Goal: Task Accomplishment & Management: Complete application form

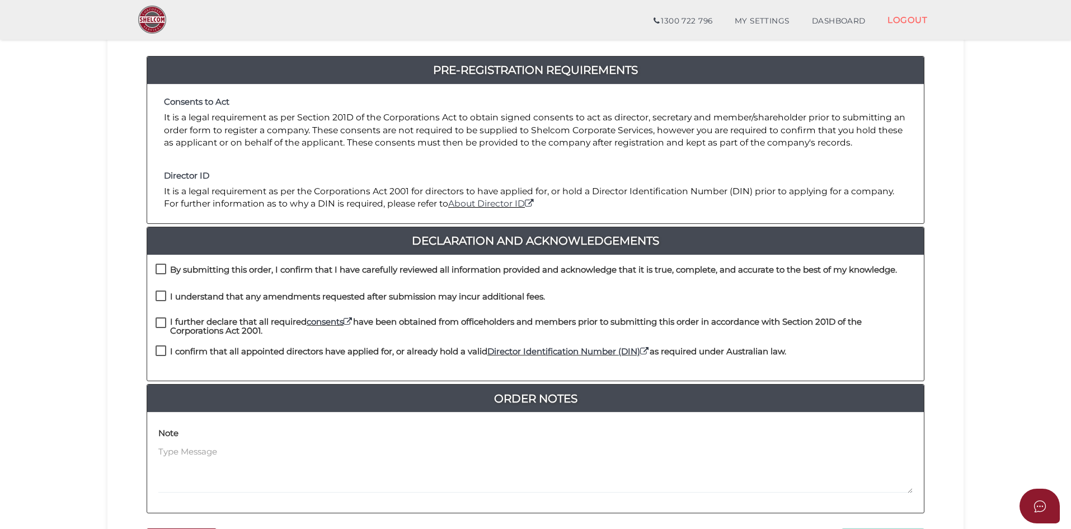
scroll to position [168, 0]
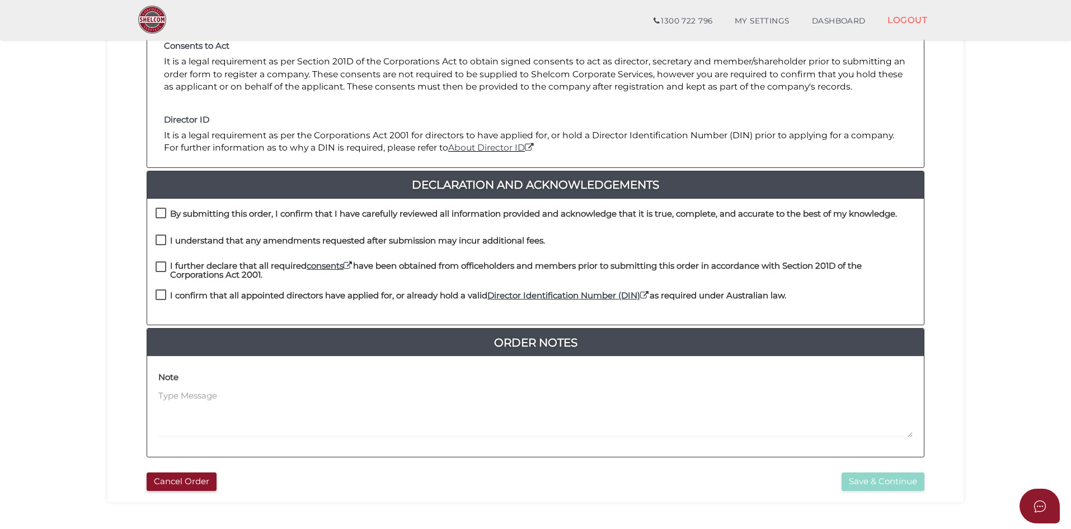
drag, startPoint x: 158, startPoint y: 216, endPoint x: 165, endPoint y: 233, distance: 17.6
click at [158, 216] on label "By submitting this order, I confirm that I have carefully reviewed all informat…" at bounding box center [526, 216] width 741 height 14
checkbox input "true"
click at [157, 243] on label "I understand that any amendments requested after submission may incur additiona…" at bounding box center [350, 243] width 389 height 14
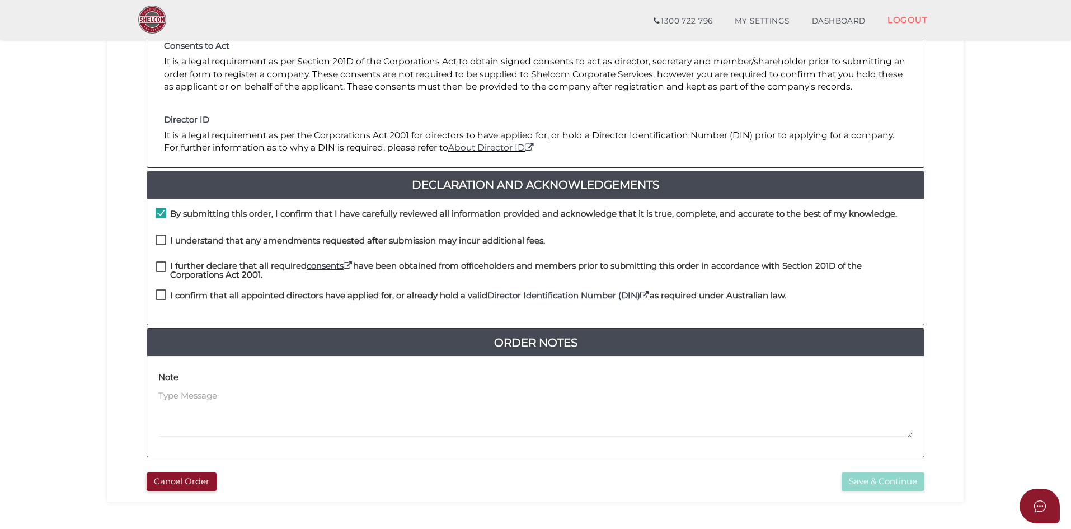
checkbox input "true"
click at [162, 266] on label "I further declare that all required consents have been obtained from officehold…" at bounding box center [536, 268] width 760 height 14
checkbox input "true"
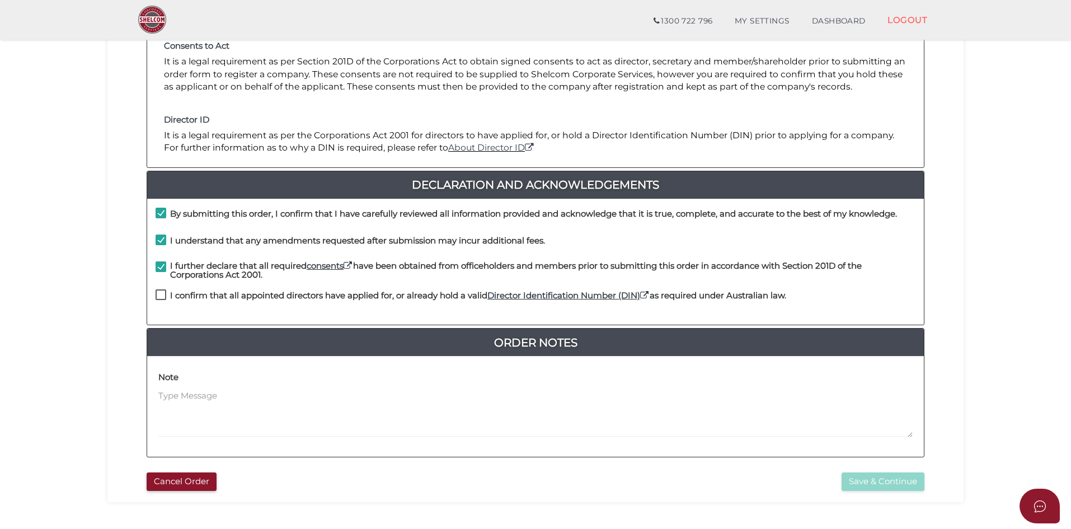
click at [159, 294] on label "I confirm that all appointed directors have applied for, or already hold a vali…" at bounding box center [471, 298] width 630 height 14
checkbox input "true"
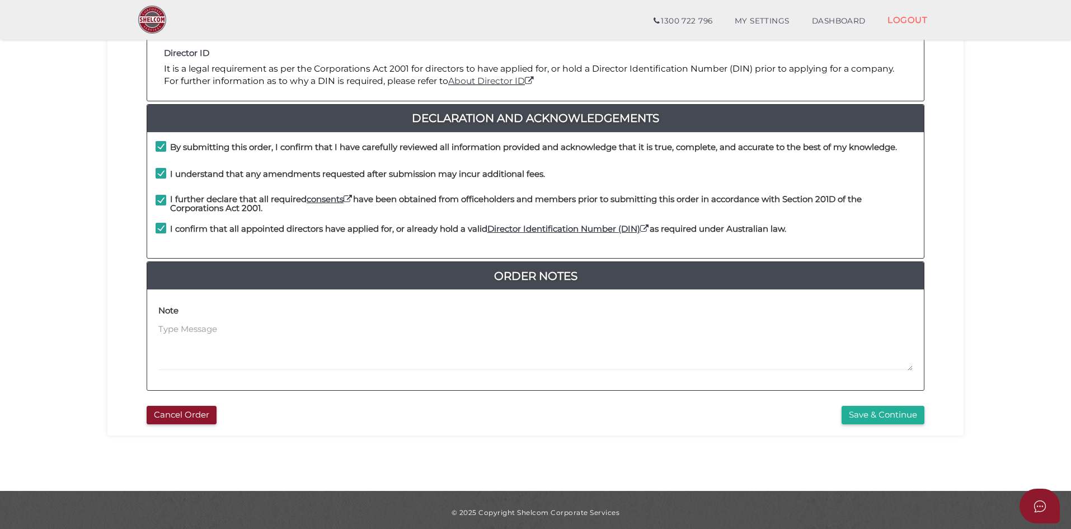
scroll to position [239, 0]
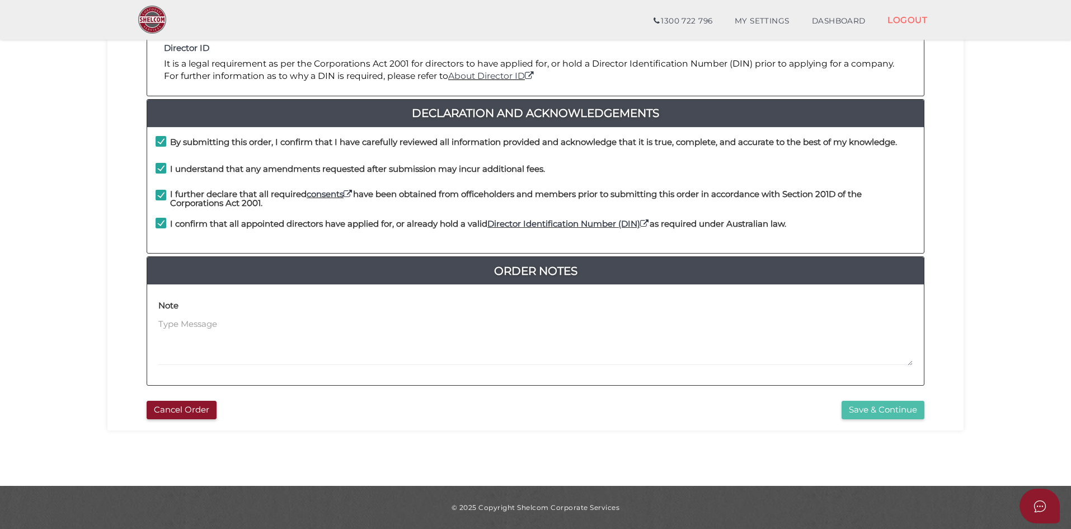
click at [864, 415] on button "Save & Continue" at bounding box center [882, 410] width 83 height 18
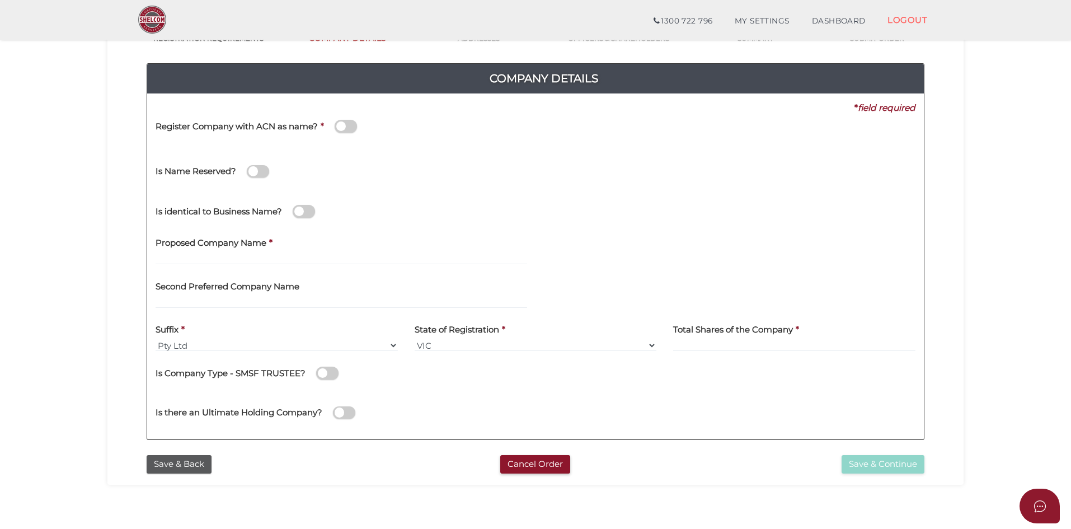
scroll to position [112, 0]
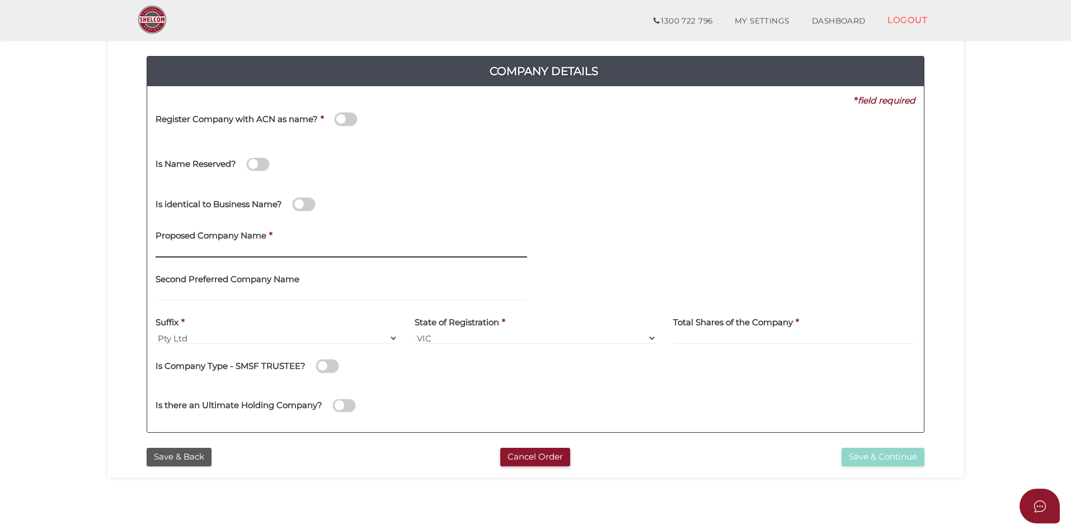
click at [188, 249] on input "text" at bounding box center [341, 251] width 371 height 12
type input "FracPOETS"
click at [241, 295] on input "text" at bounding box center [341, 295] width 371 height 12
type input "H Drive Creativists"
click at [736, 340] on input at bounding box center [794, 338] width 242 height 12
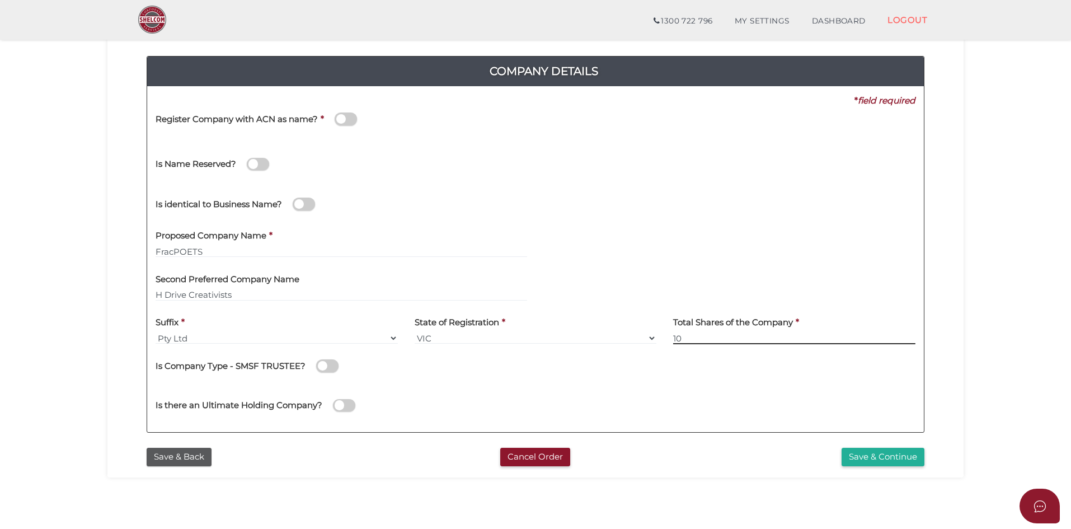
type input "10"
click at [827, 390] on div "Is there an Ultimate Holding Company?" at bounding box center [535, 404] width 776 height 40
click at [885, 455] on button "Save & Continue" at bounding box center [882, 457] width 83 height 18
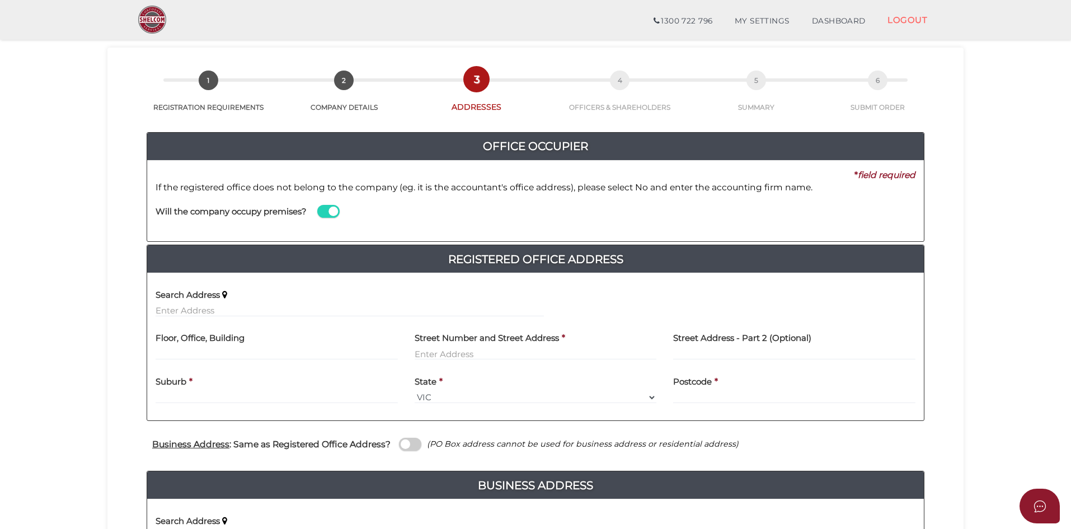
scroll to position [56, 0]
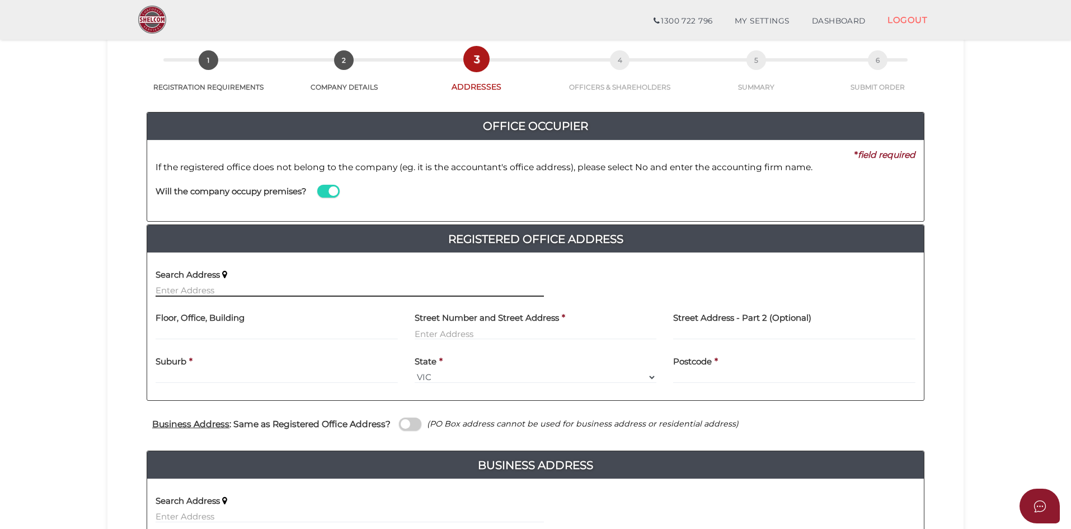
click at [298, 288] on input "text" at bounding box center [350, 290] width 388 height 12
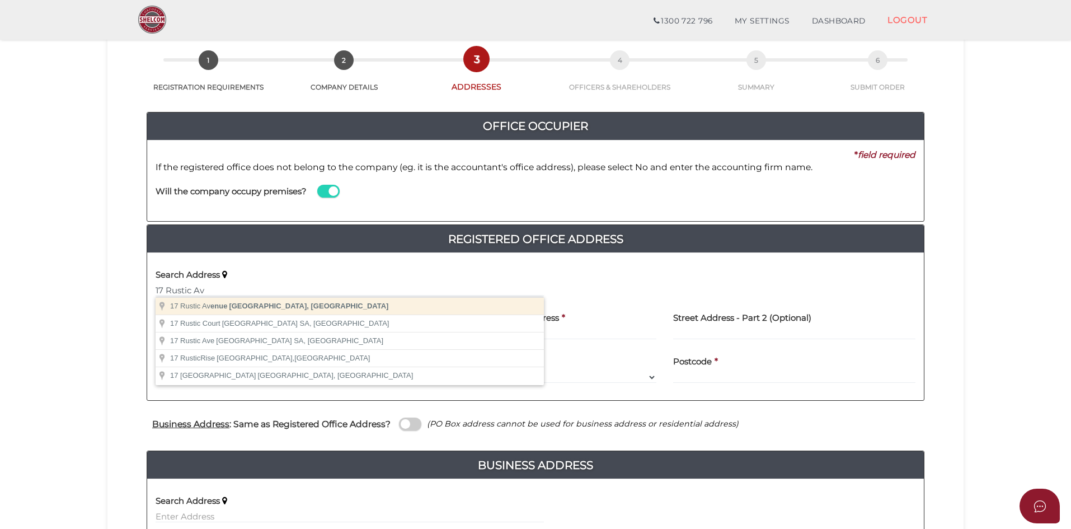
type input "17 Rustic Avenue, Burwood East VIC, Australia"
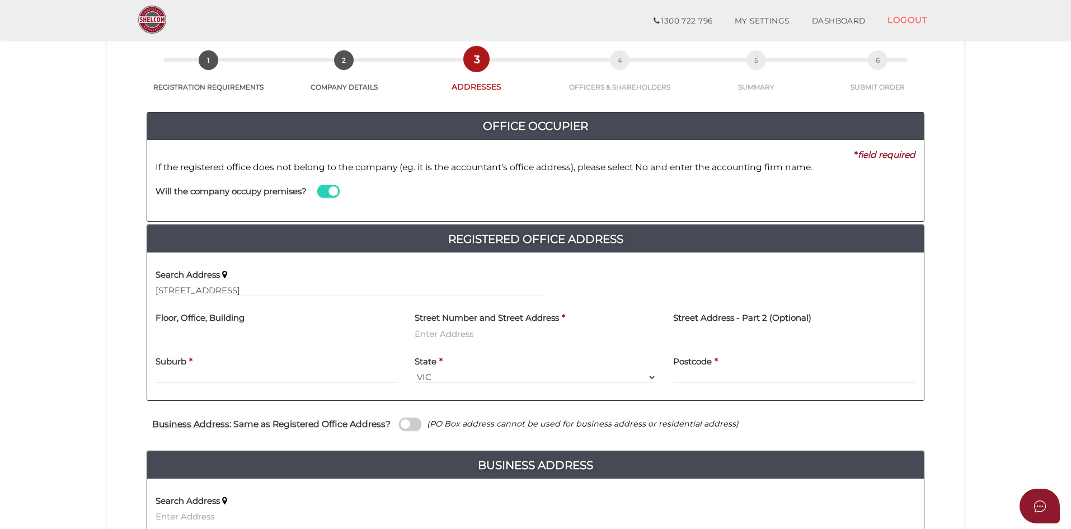
type input "17 Rustic Avenue"
type input "Burwood East"
select select "VIC"
type input "3151"
click at [412, 422] on span at bounding box center [410, 423] width 22 height 13
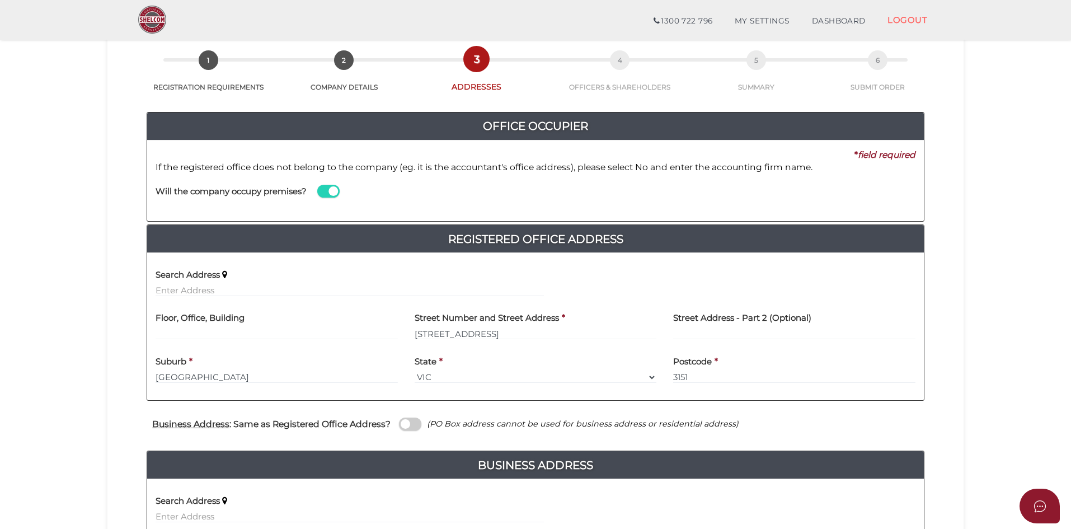
click at [0, 0] on input "checkbox" at bounding box center [0, 0] width 0 height 0
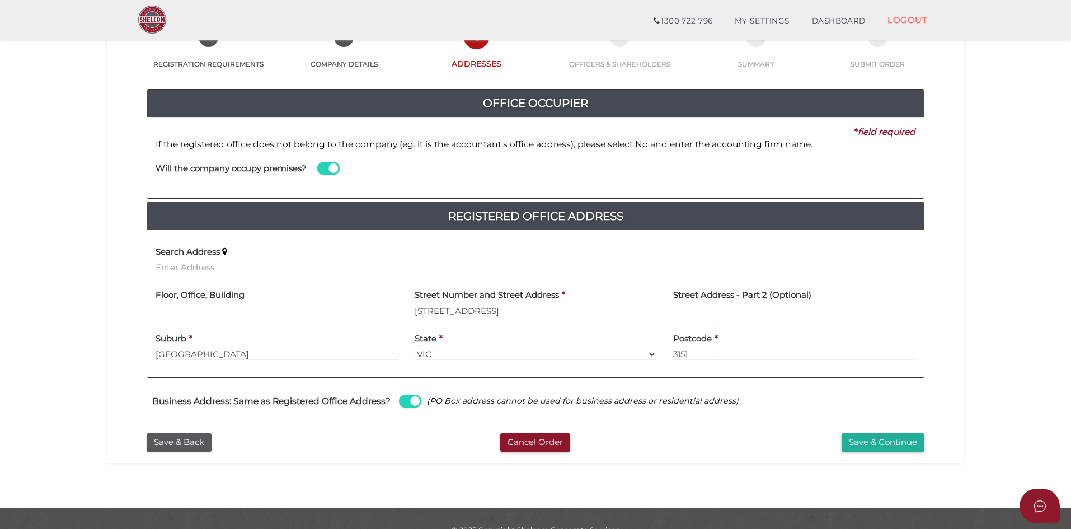
scroll to position [101, 0]
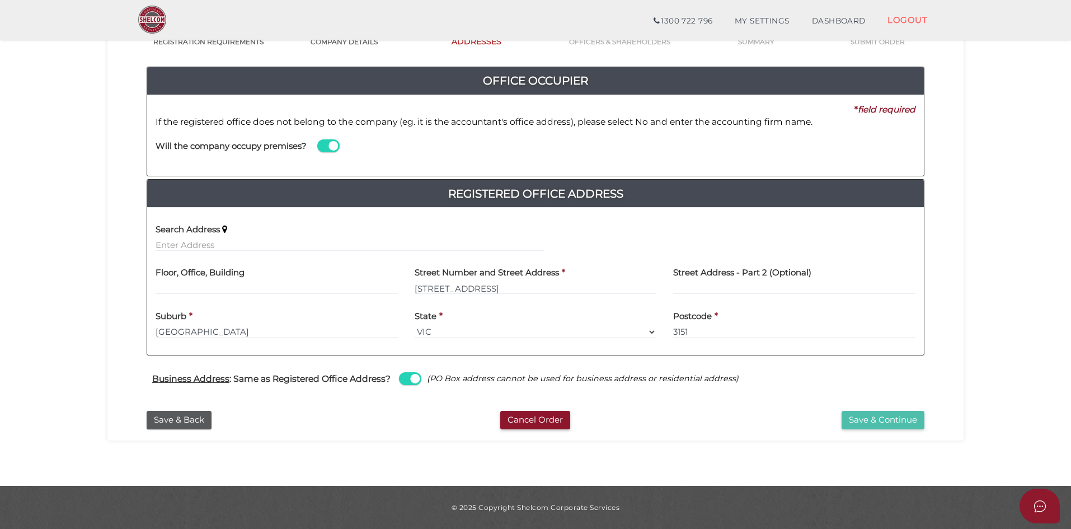
click at [878, 416] on button "Save & Continue" at bounding box center [882, 420] width 83 height 18
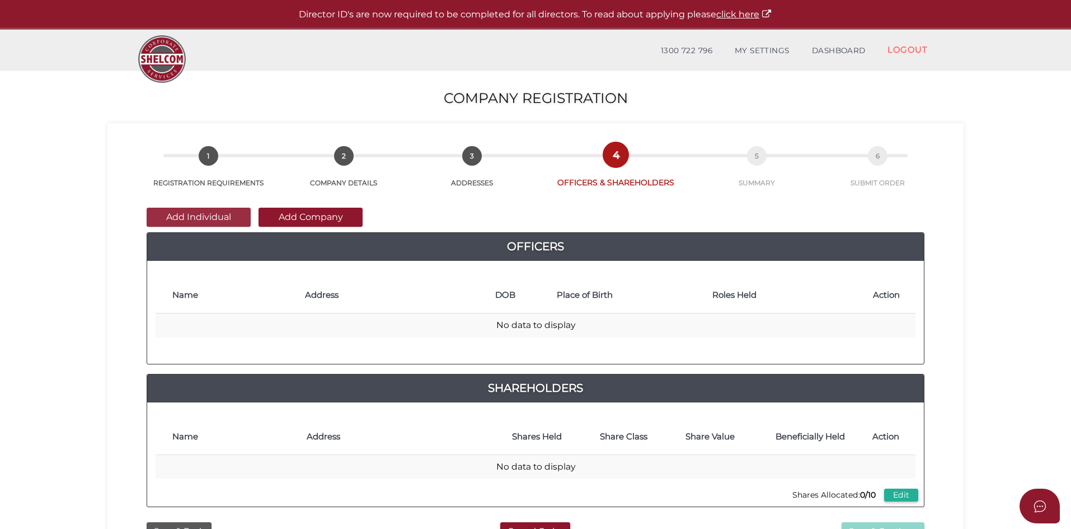
click at [206, 217] on button "Add Individual" at bounding box center [199, 217] width 104 height 19
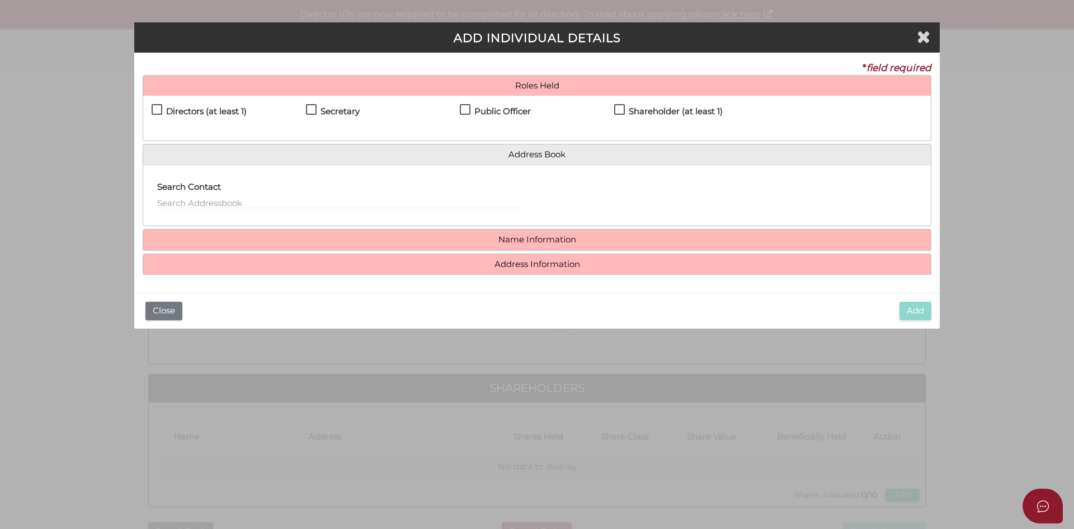
click at [158, 108] on label "Directors (at least 1)" at bounding box center [199, 114] width 95 height 14
checkbox input "true"
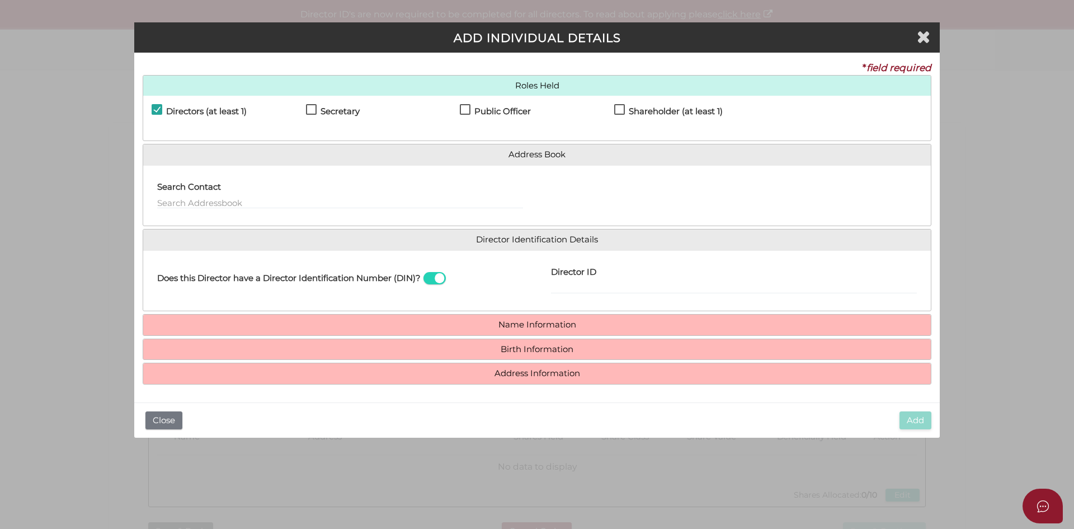
drag, startPoint x: 310, startPoint y: 109, endPoint x: 386, endPoint y: 109, distance: 76.1
click at [310, 109] on label "Secretary" at bounding box center [333, 114] width 54 height 14
checkbox input "true"
click at [462, 110] on label "Public Officer" at bounding box center [495, 114] width 71 height 14
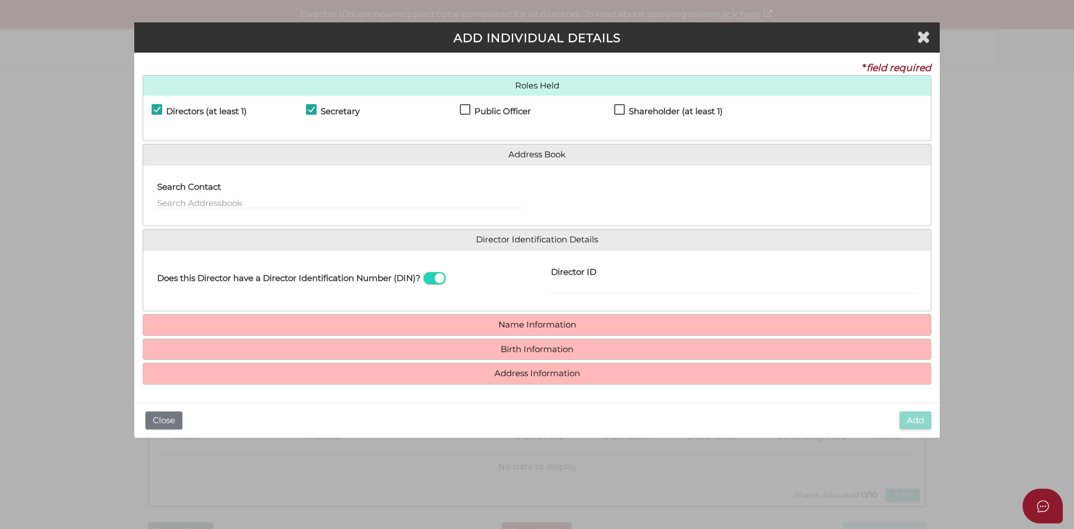
checkbox input "true"
click at [621, 107] on label "Shareholder (at least 1)" at bounding box center [668, 114] width 109 height 14
checkbox input "true"
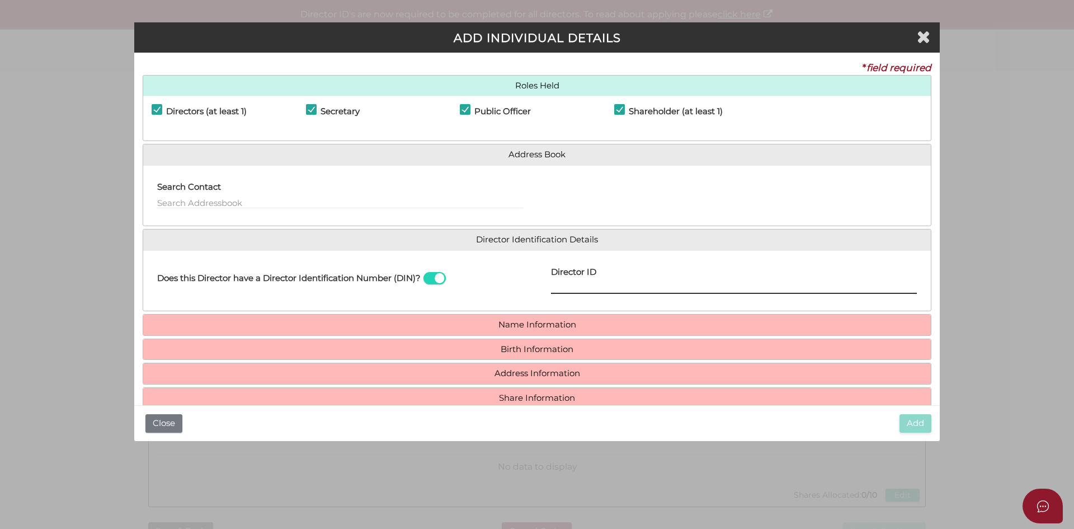
click at [565, 284] on input "Director ID" at bounding box center [734, 287] width 366 height 12
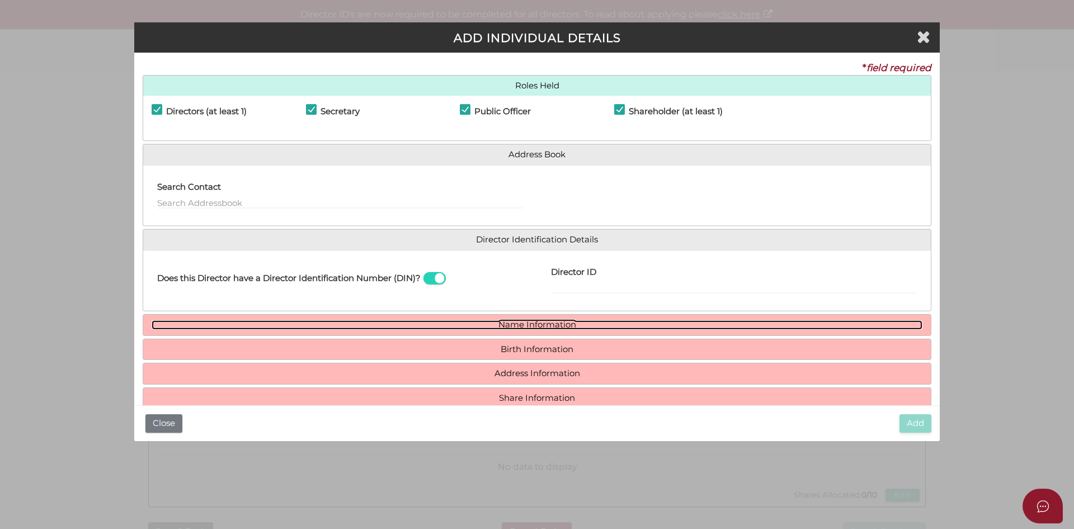
click at [522, 323] on link "Name Information" at bounding box center [537, 325] width 771 height 10
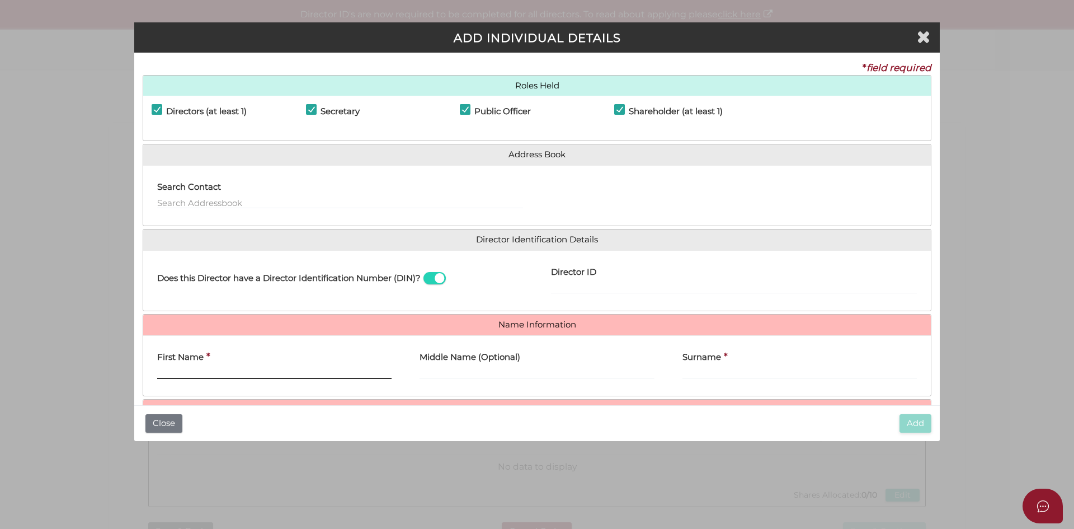
click at [211, 370] on input "First Name" at bounding box center [274, 372] width 234 height 12
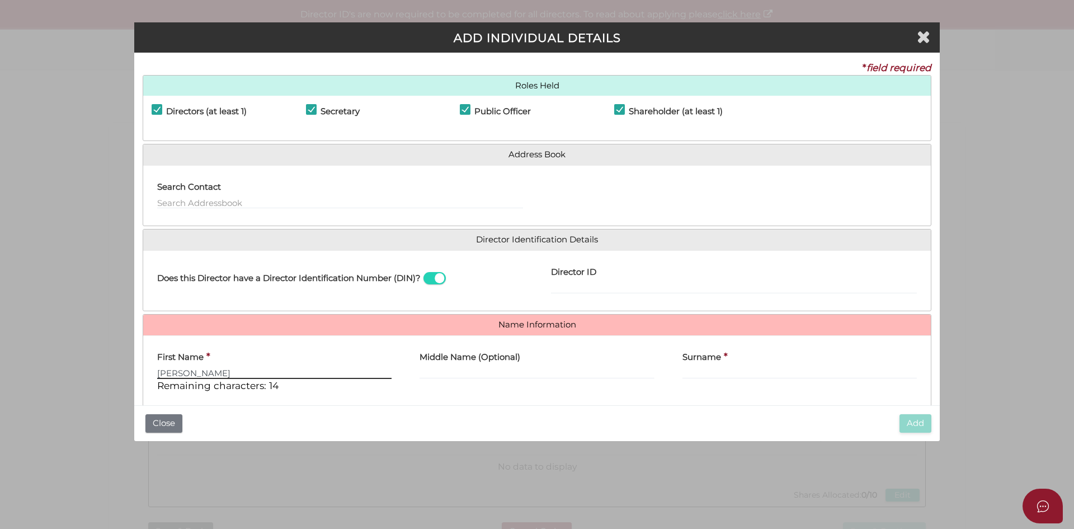
type input "Venkata"
type input "Praneeth"
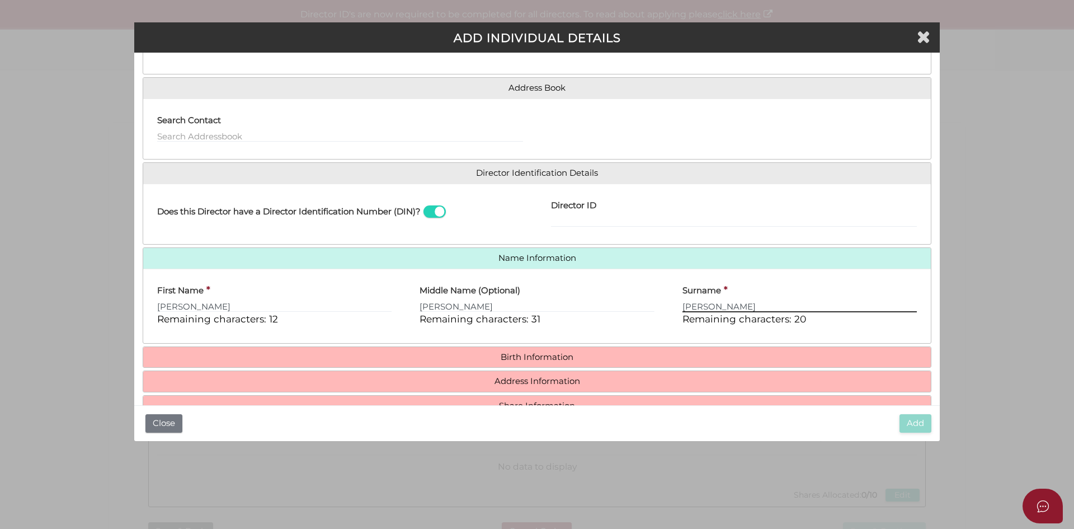
scroll to position [96, 0]
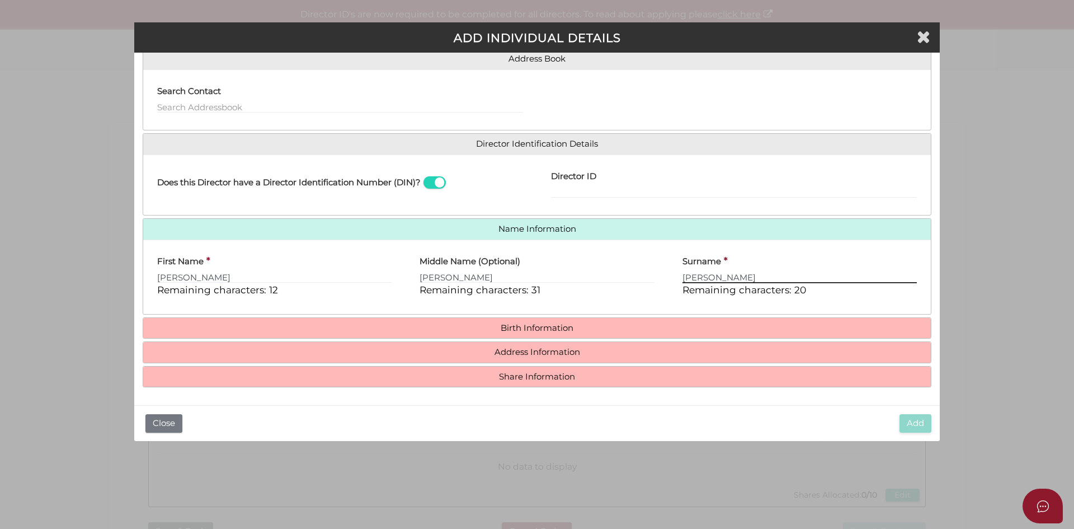
type input "Tammiraju"
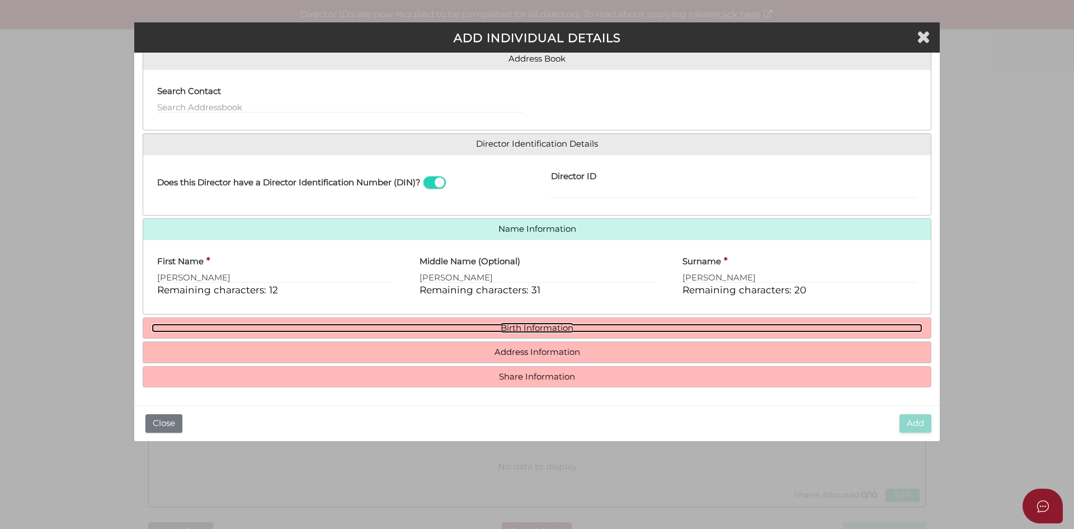
click at [520, 331] on link "Birth Information" at bounding box center [537, 328] width 771 height 10
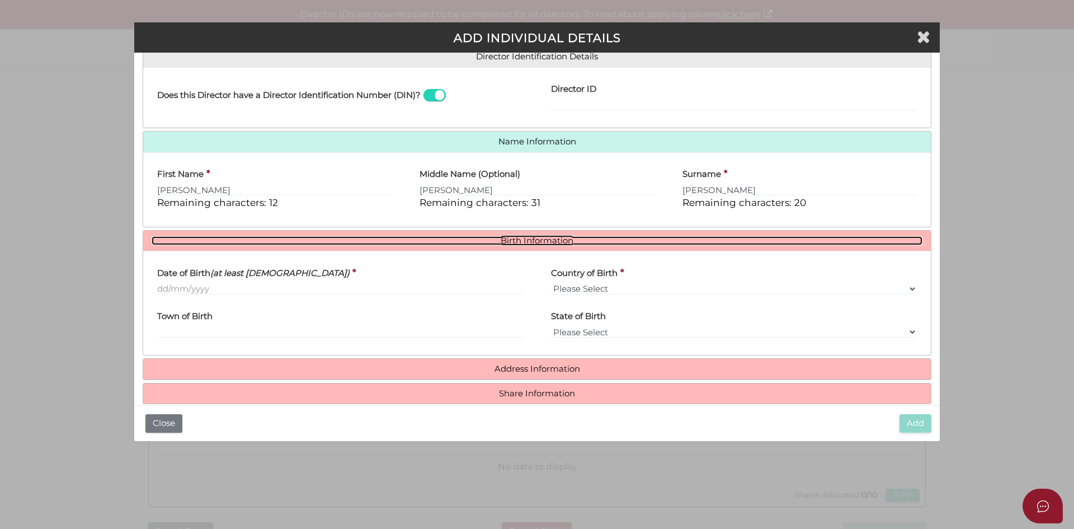
scroll to position [200, 0]
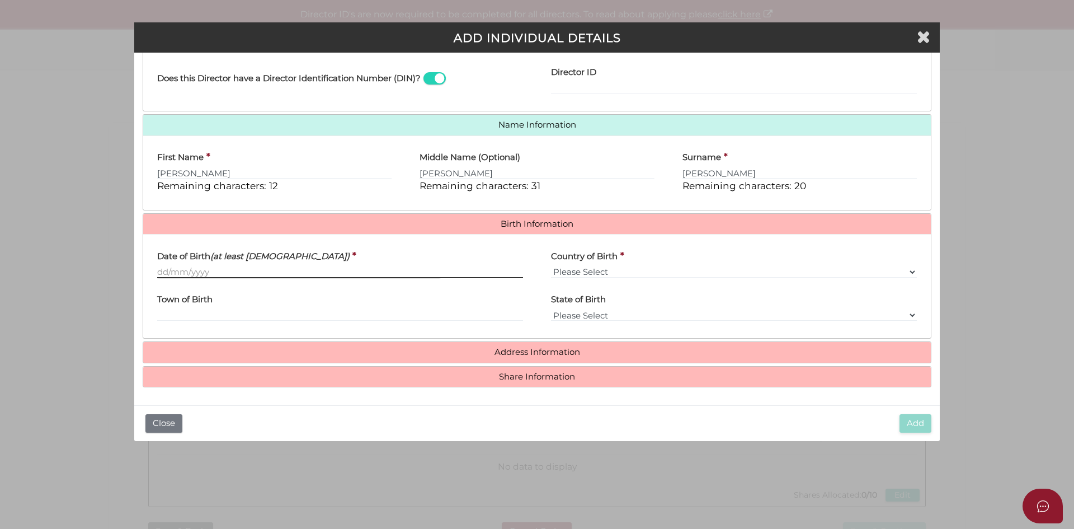
click at [215, 273] on input "Date of Birth (at least 18 years old)" at bounding box center [340, 272] width 366 height 12
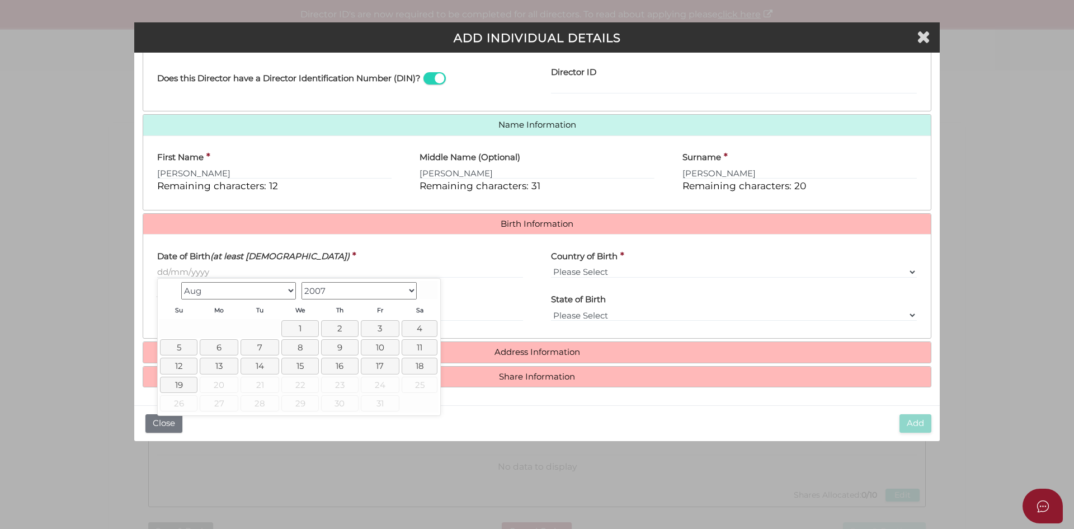
click at [360, 295] on select "1900 1901 1902 1903 1904 1905 1906 1907 1908 1909 1910 1911 1912 1913 1914 1915…" at bounding box center [359, 290] width 115 height 17
click at [238, 289] on select "Jan Feb Mar Apr May Jun Jul Aug Sep Oct Nov Dec" at bounding box center [238, 290] width 115 height 17
click at [220, 345] on link "8" at bounding box center [219, 347] width 37 height 16
type input "[DATE]"
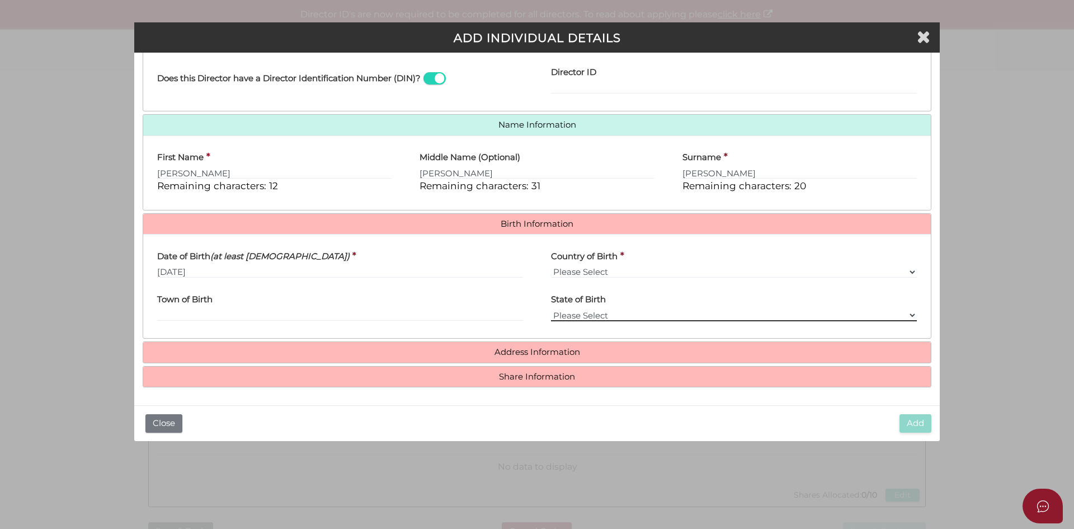
click at [592, 313] on select "Please Select VIC ACT NSW NT QLD TAS WA SA" at bounding box center [734, 315] width 366 height 12
click at [467, 325] on div "Town of Birth" at bounding box center [340, 308] width 394 height 44
click at [601, 271] on select "Please Select v Australia Afghanistan Albania Algeria American Samoa Andorra An…" at bounding box center [734, 272] width 366 height 12
select select "[GEOGRAPHIC_DATA]"
click at [551, 266] on select "Please Select v Australia Afghanistan Albania Algeria American Samoa Andorra An…" at bounding box center [734, 272] width 366 height 12
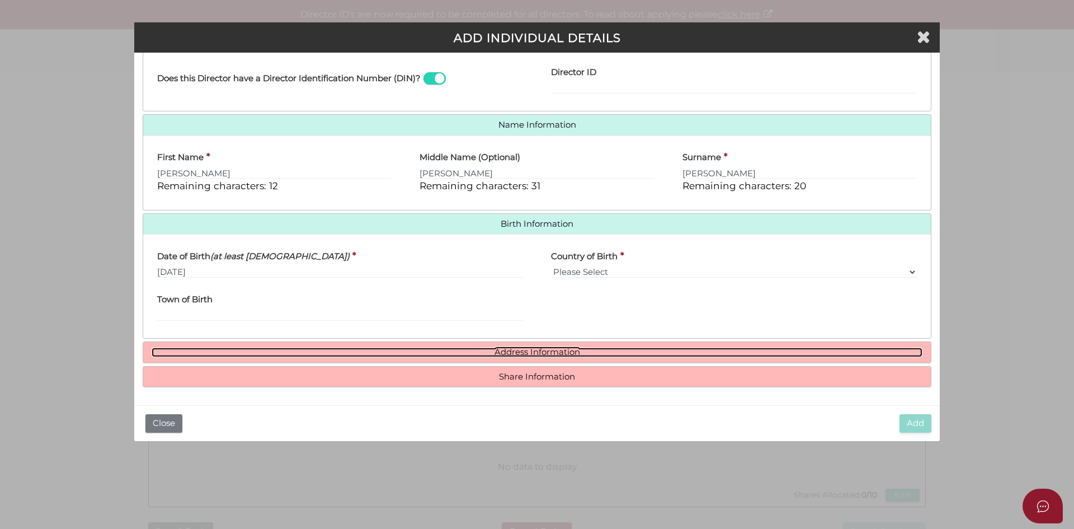
click at [525, 355] on link "Address Information" at bounding box center [537, 352] width 771 height 10
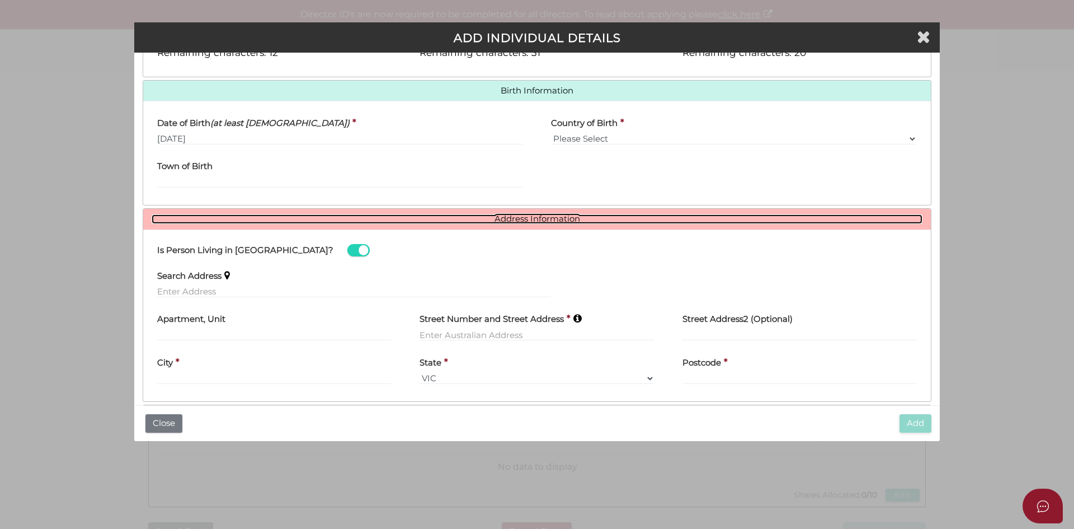
scroll to position [371, 0]
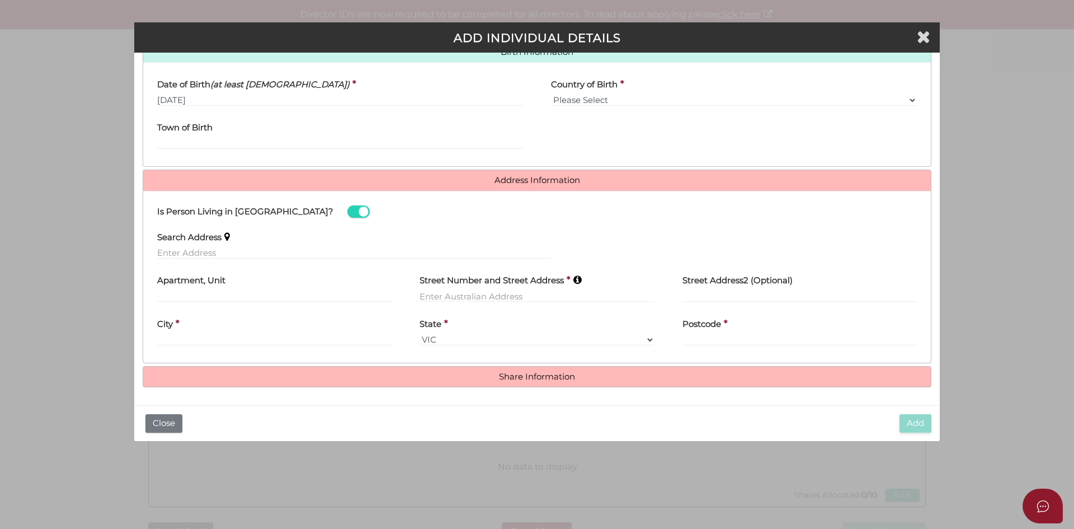
click at [197, 245] on label "Search Address" at bounding box center [189, 235] width 64 height 23
click at [194, 252] on input "text" at bounding box center [354, 253] width 394 height 12
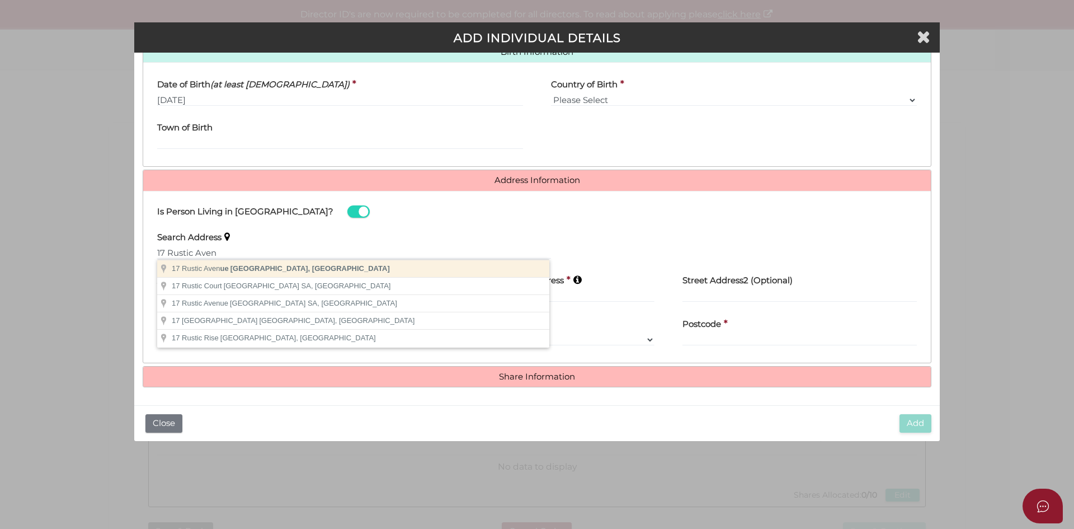
type input "17 Rustic Avenue, Burwood East VIC, Australia"
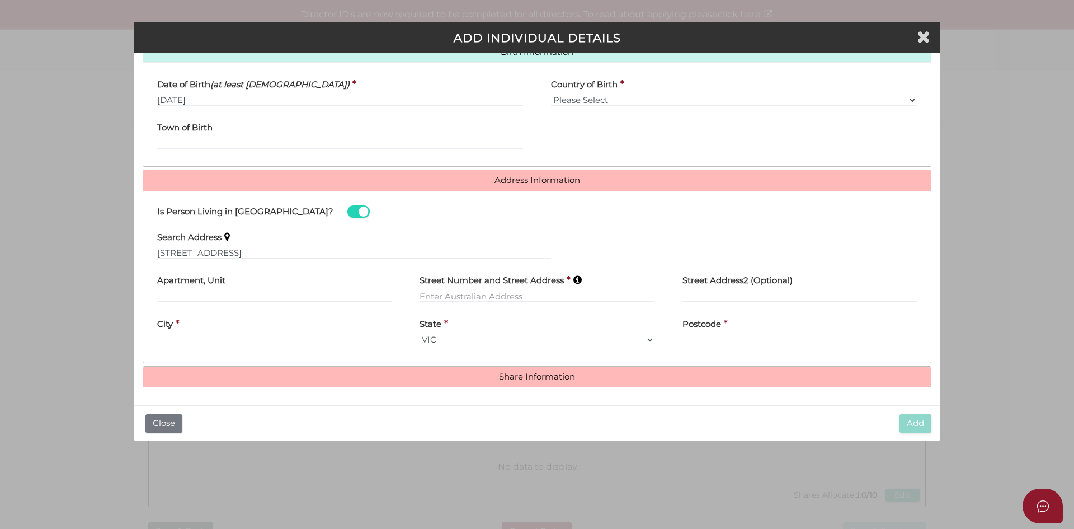
type input "[STREET_ADDRESS]"
type input "[GEOGRAPHIC_DATA]"
select select "VIC"
type input "3151"
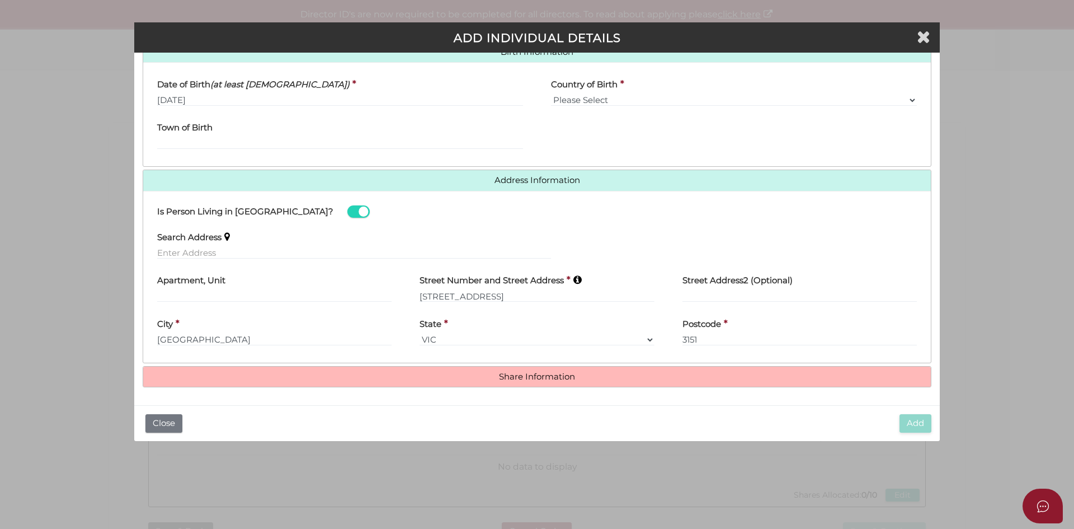
click at [536, 382] on h4 "Share Information" at bounding box center [537, 376] width 788 height 21
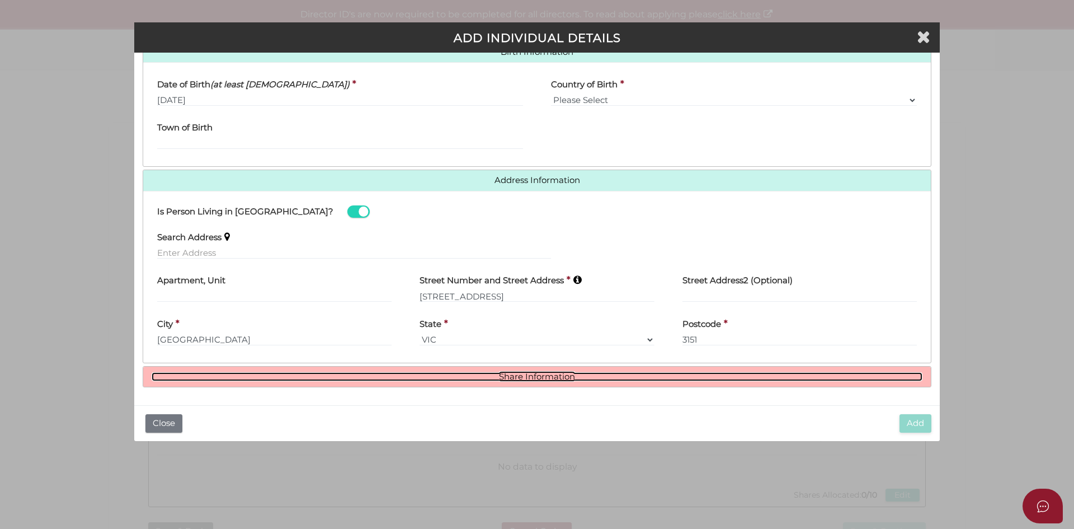
click at [541, 376] on link "Share Information" at bounding box center [537, 377] width 771 height 10
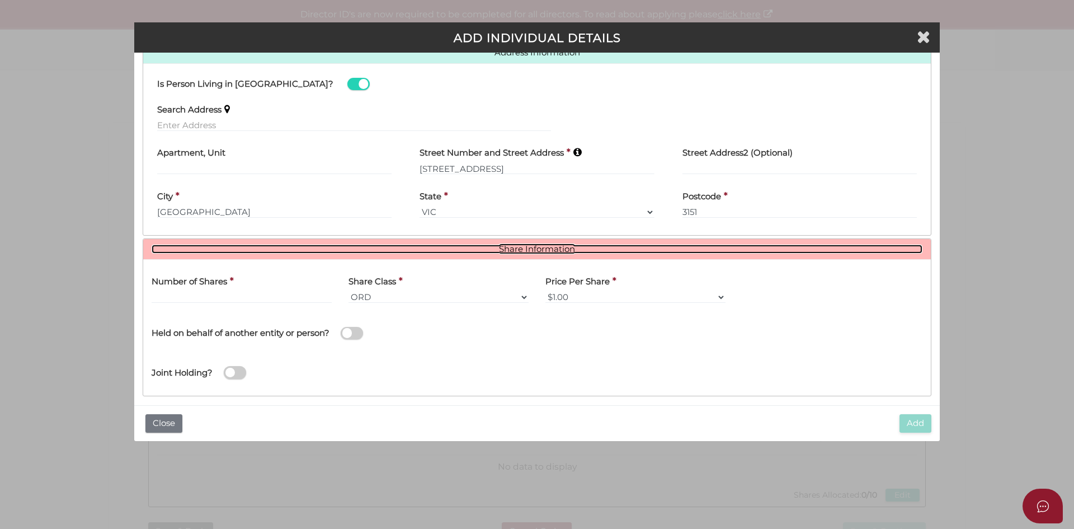
scroll to position [508, 0]
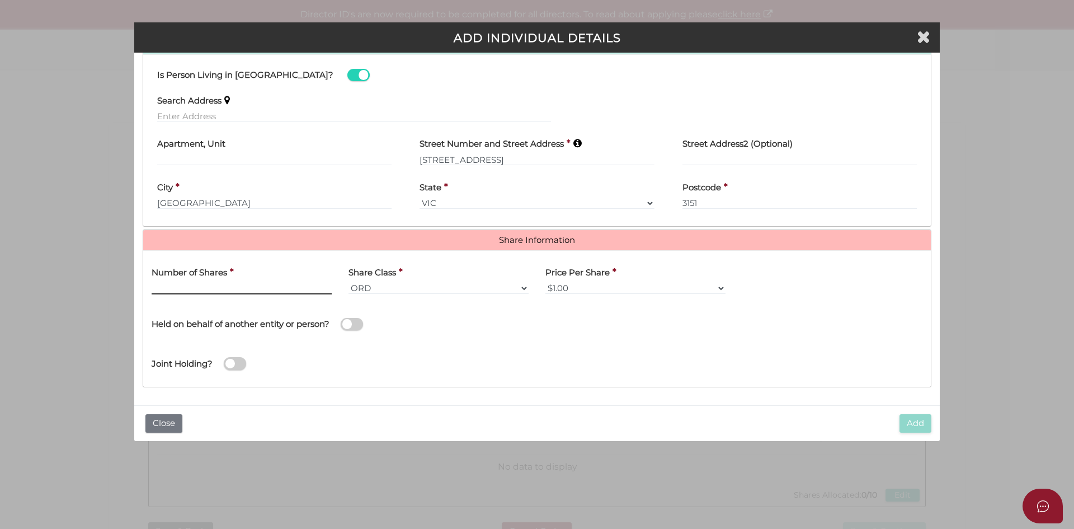
click at [201, 283] on input "text" at bounding box center [242, 288] width 180 height 12
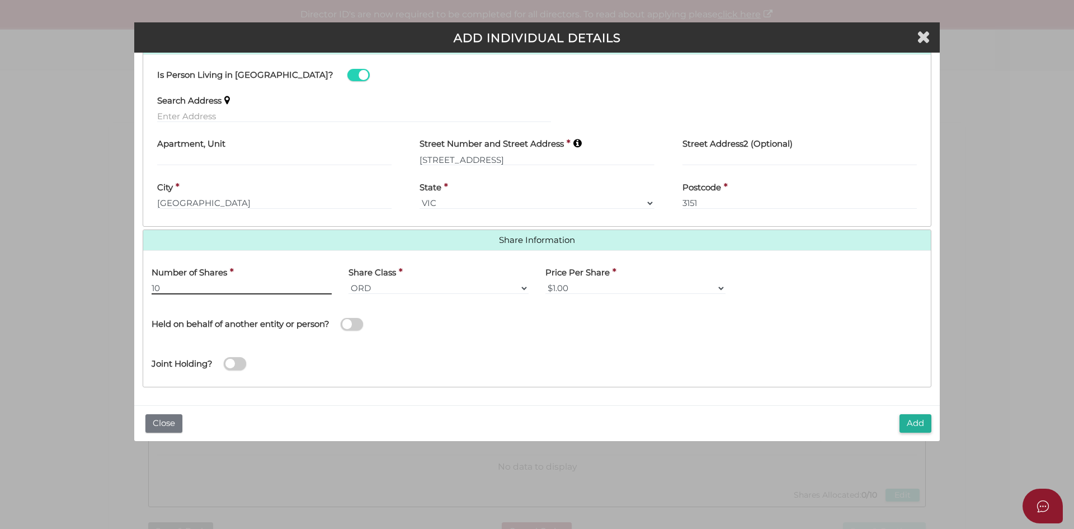
type input "10"
click at [473, 357] on div "Joint Holding?" at bounding box center [537, 360] width 788 height 36
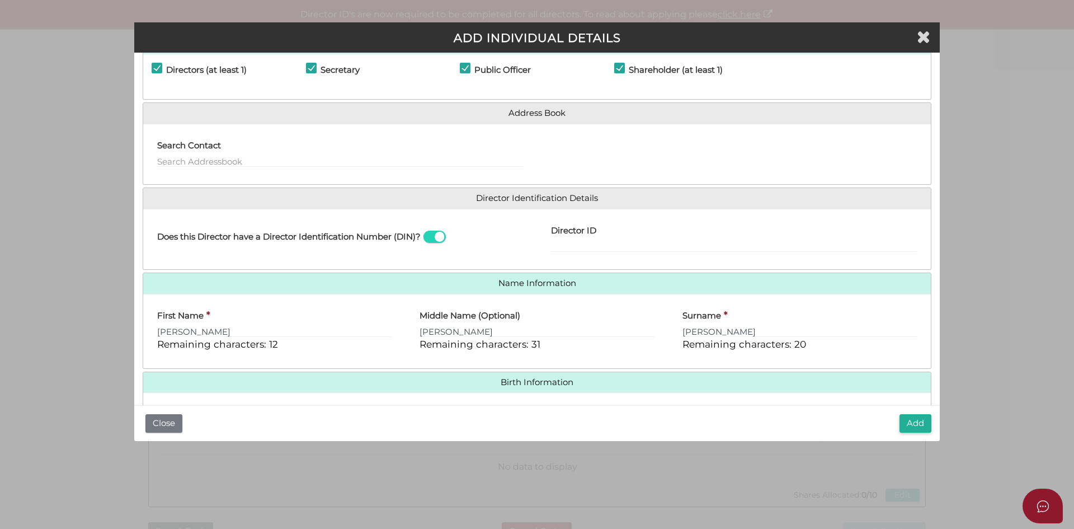
scroll to position [0, 0]
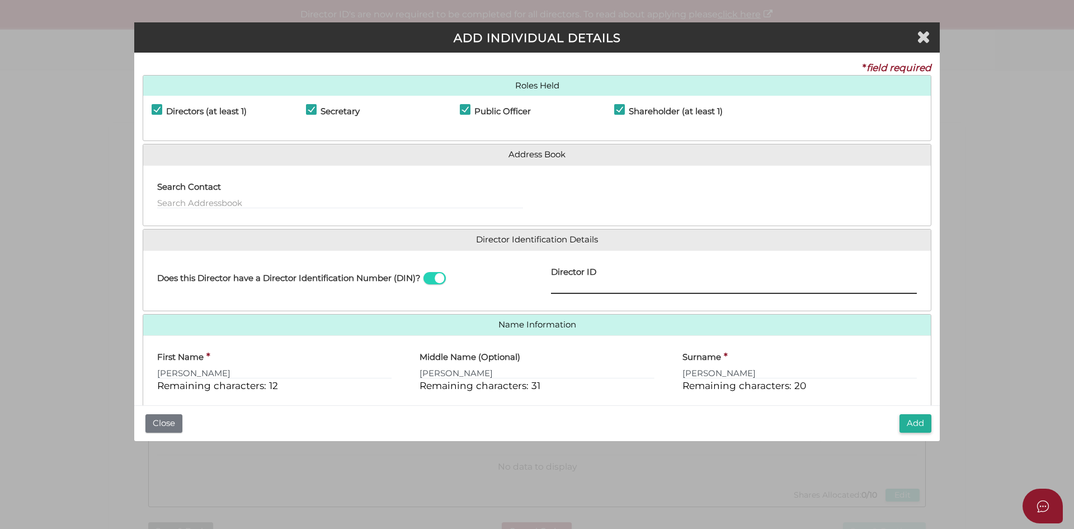
click at [575, 286] on input "Director ID" at bounding box center [734, 287] width 366 height 12
paste input "036636236508892"
type input "036636236508892"
click at [913, 415] on button "Add" at bounding box center [916, 423] width 32 height 18
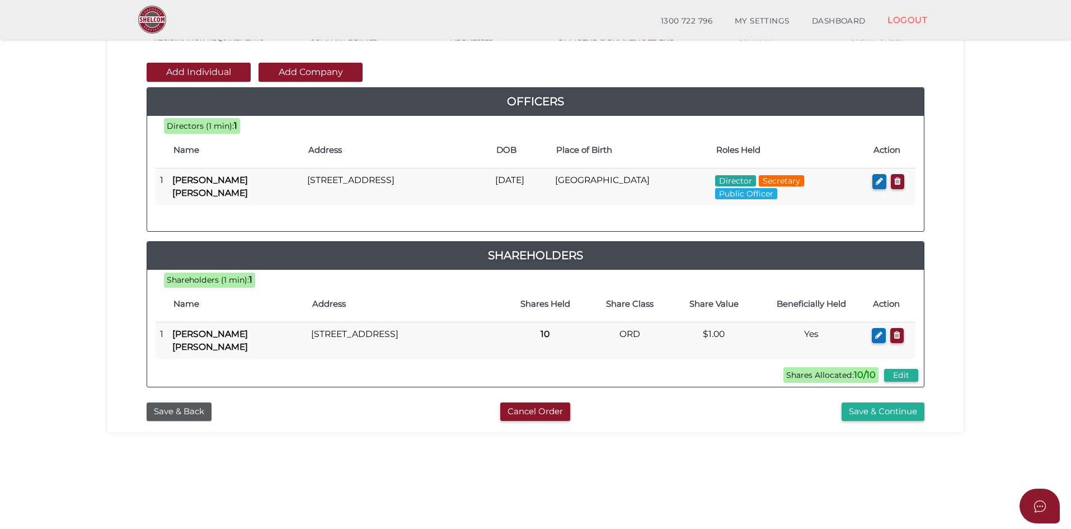
scroll to position [112, 0]
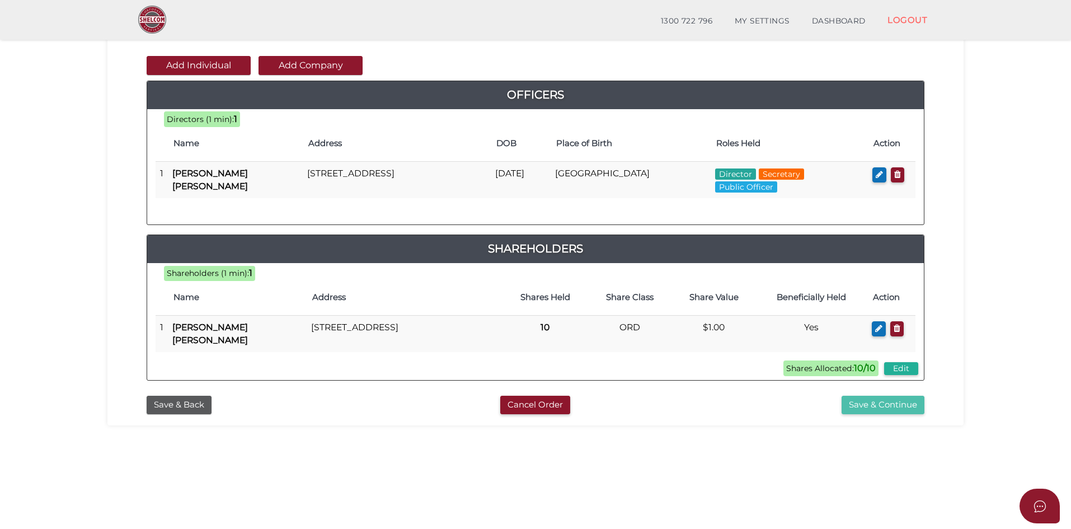
click at [874, 408] on button "Save & Continue" at bounding box center [882, 404] width 83 height 18
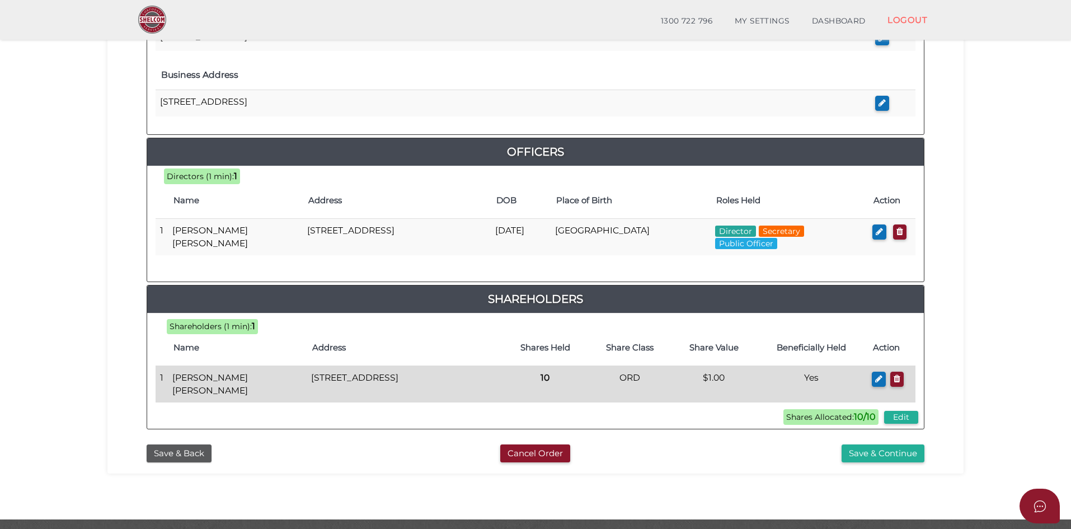
scroll to position [461, 0]
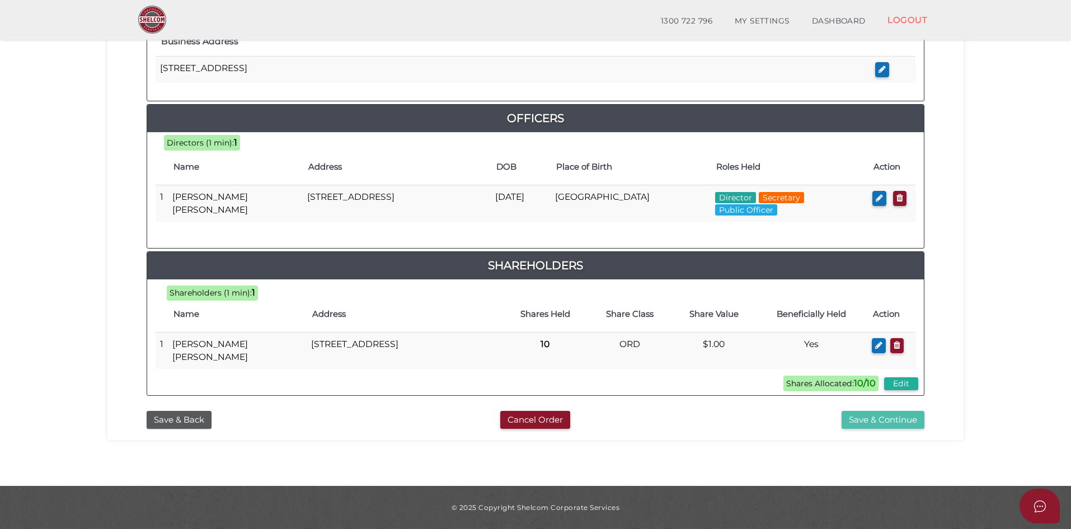
click at [880, 416] on button "Save & Continue" at bounding box center [882, 420] width 83 height 18
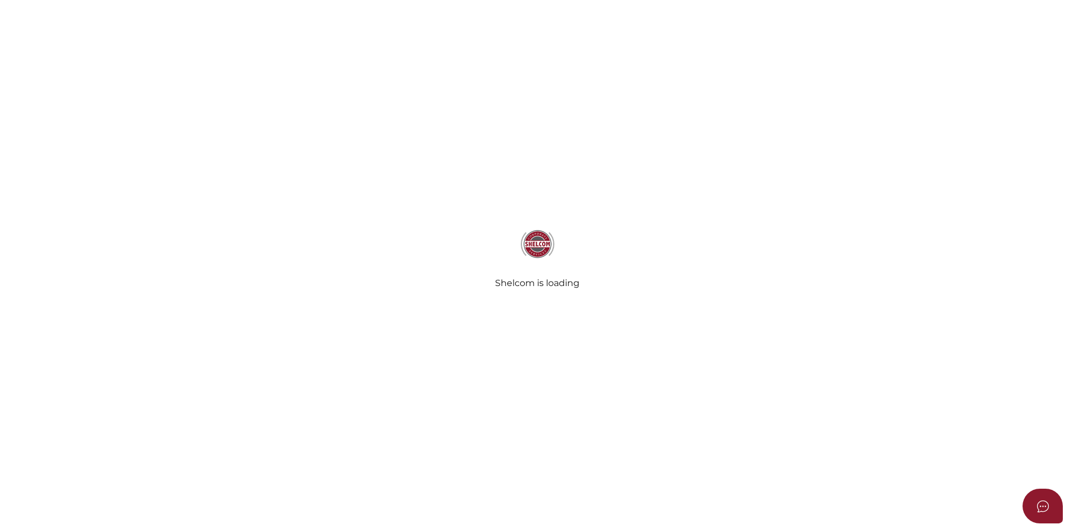
radio input "true"
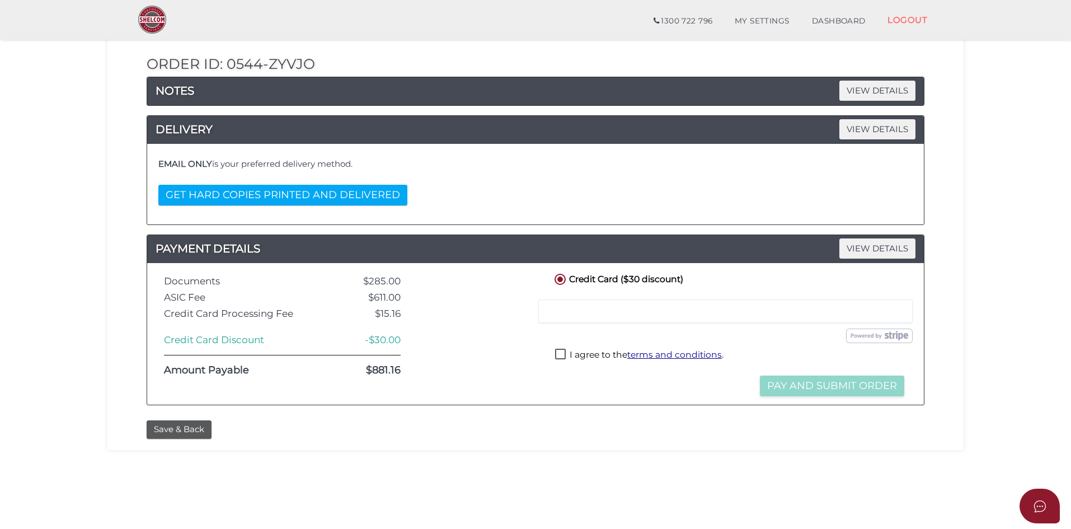
scroll to position [168, 0]
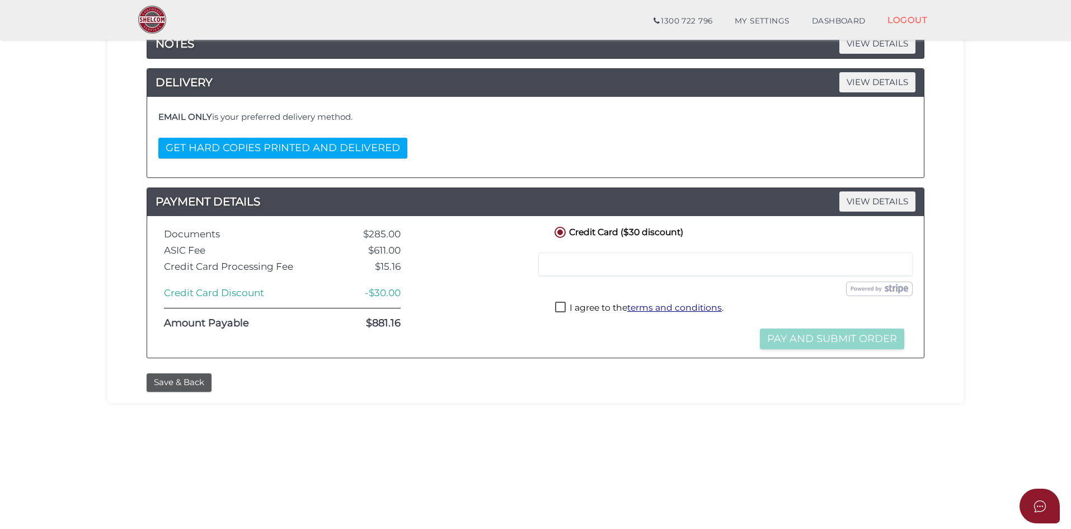
click at [558, 305] on label "I agree to the terms and conditions ." at bounding box center [639, 309] width 168 height 14
checkbox input "true"
click at [784, 338] on button "Pay and Submit Order" at bounding box center [832, 338] width 144 height 21
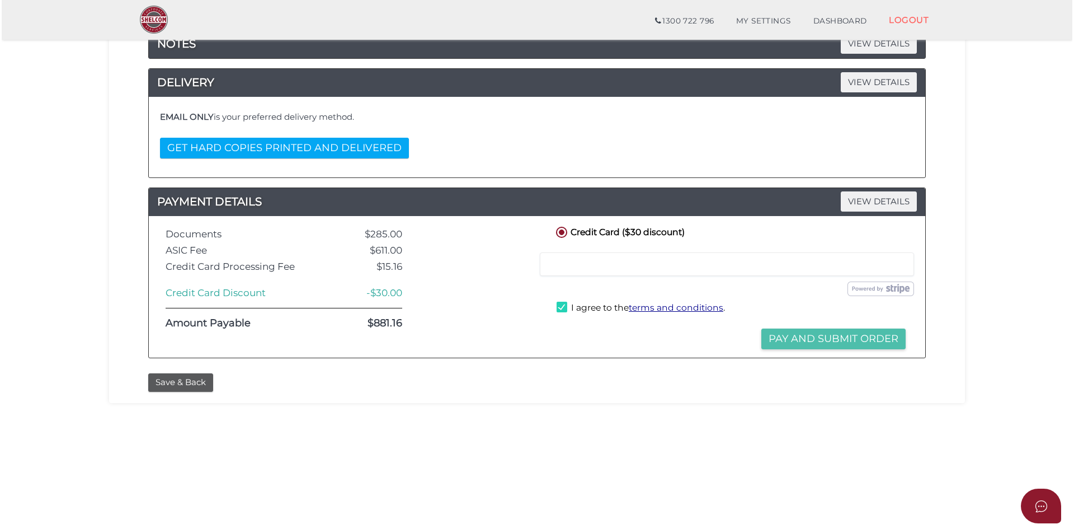
scroll to position [0, 0]
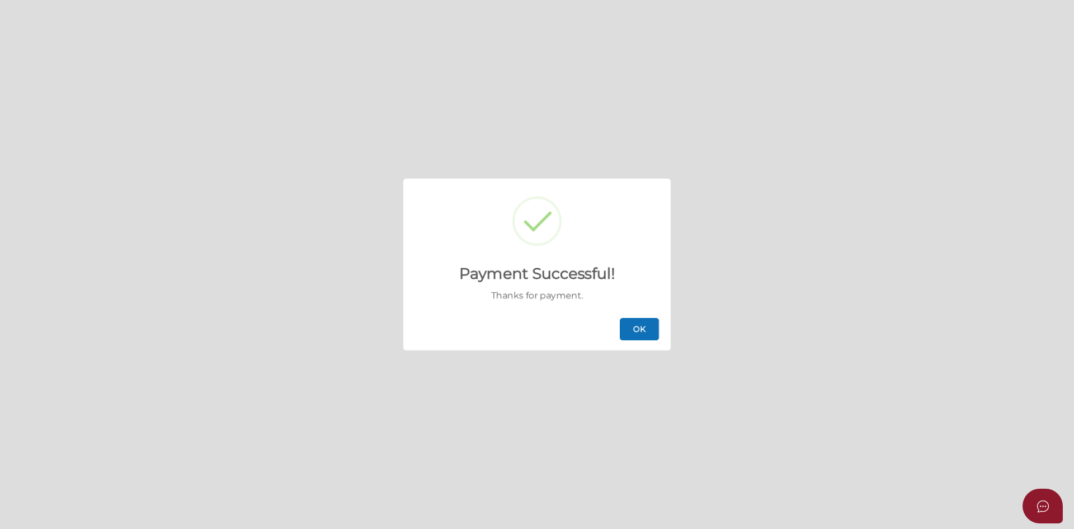
click at [648, 327] on button "OK" at bounding box center [639, 329] width 39 height 22
